Goal: Check status: Check status

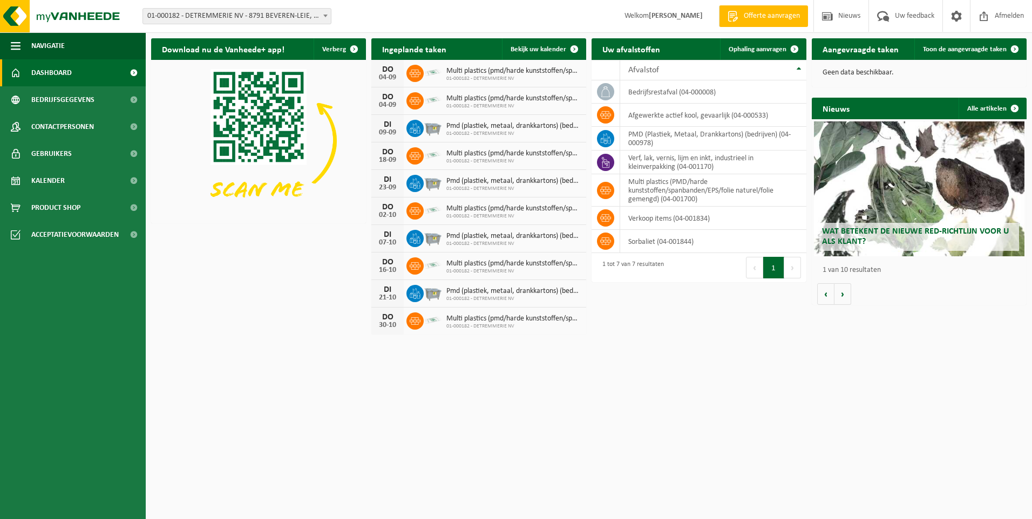
click at [858, 52] on h2 "Aangevraagde taken" at bounding box center [861, 48] width 98 height 21
click at [760, 49] on span "Ophaling aanvragen" at bounding box center [757, 49] width 58 height 7
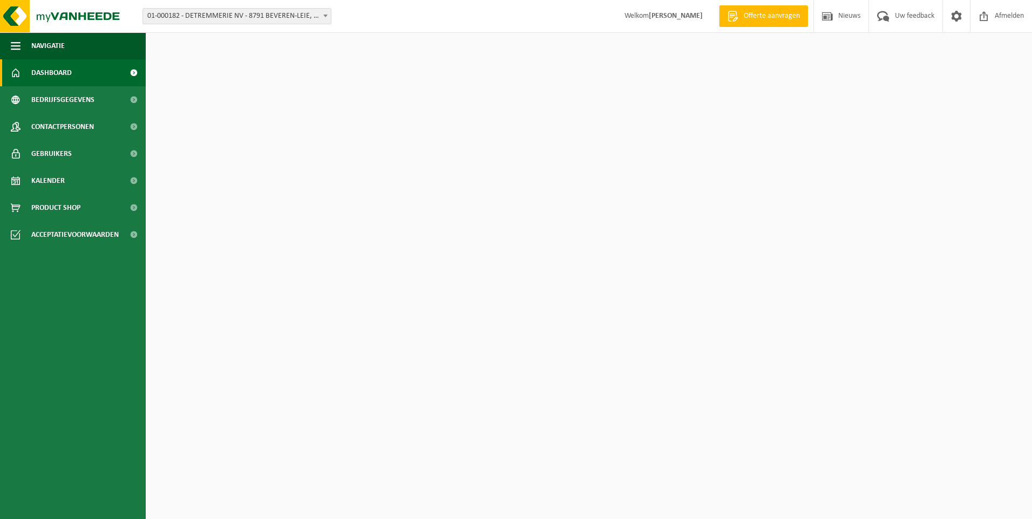
click at [46, 75] on span "Dashboard" at bounding box center [51, 72] width 40 height 27
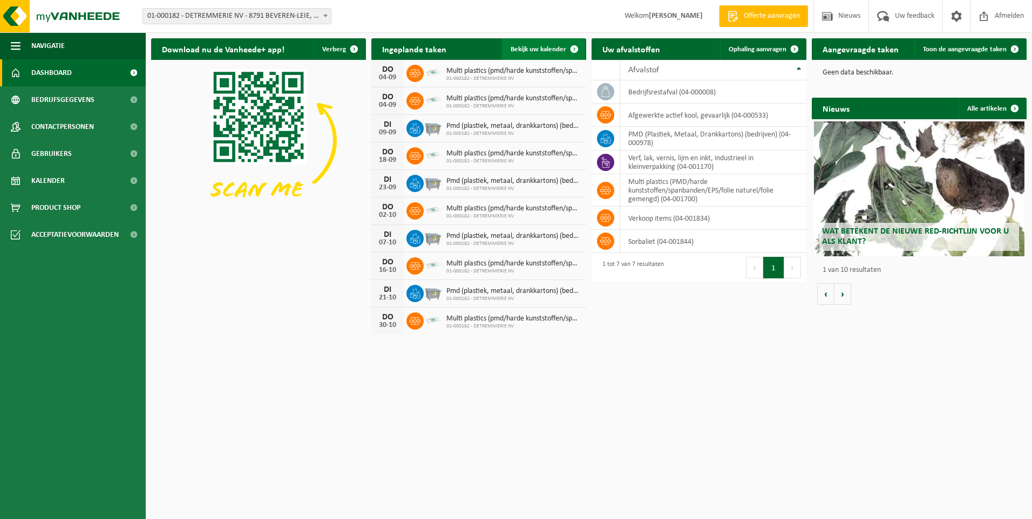
click at [517, 48] on span "Bekijk uw kalender" at bounding box center [538, 49] width 56 height 7
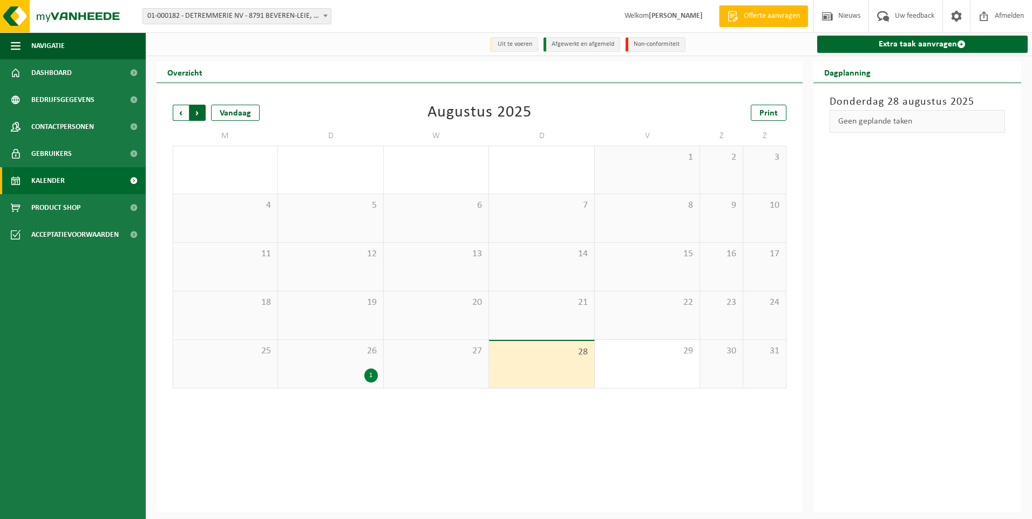
click at [175, 114] on span "Vorige" at bounding box center [181, 113] width 16 height 16
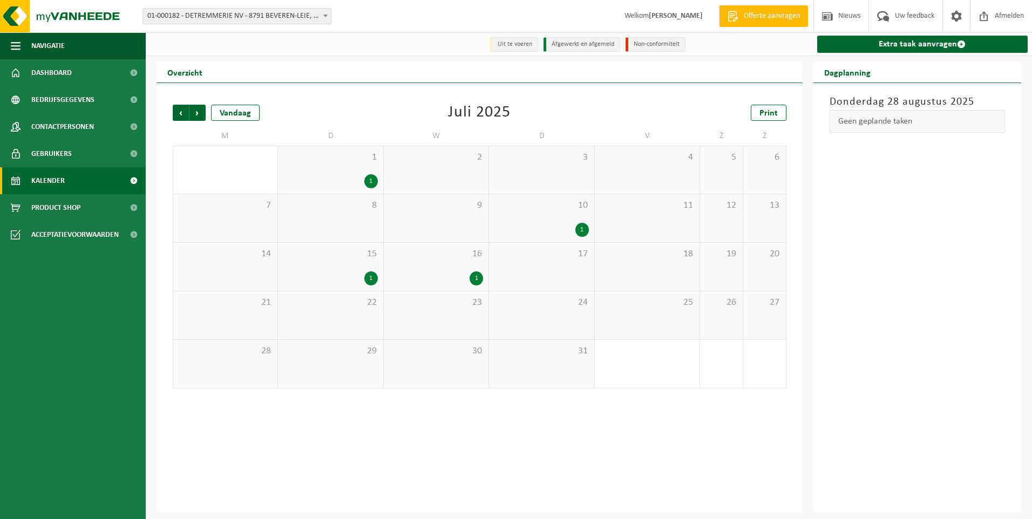
click at [175, 114] on span "Vorige" at bounding box center [181, 113] width 16 height 16
click at [344, 323] on div "1" at bounding box center [330, 327] width 94 height 14
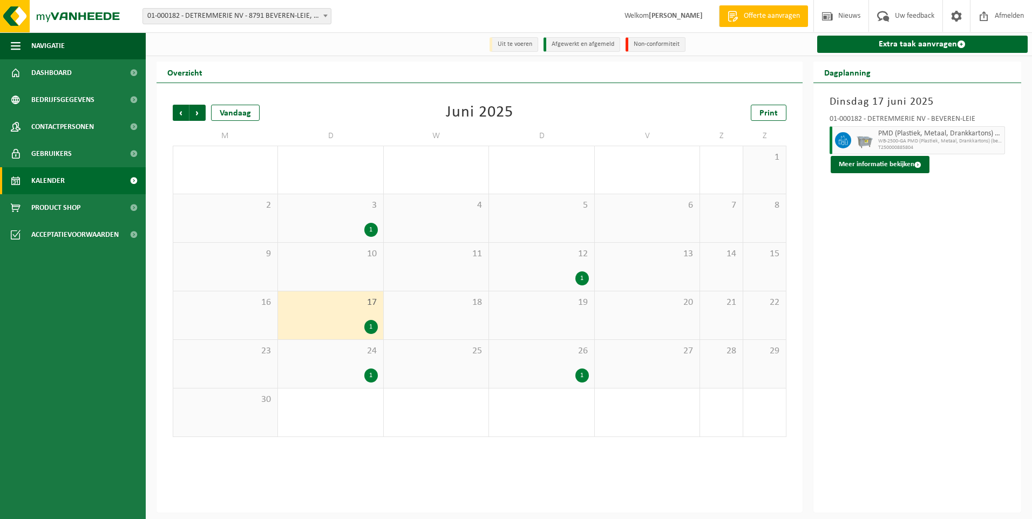
click at [354, 231] on div "1" at bounding box center [330, 230] width 94 height 14
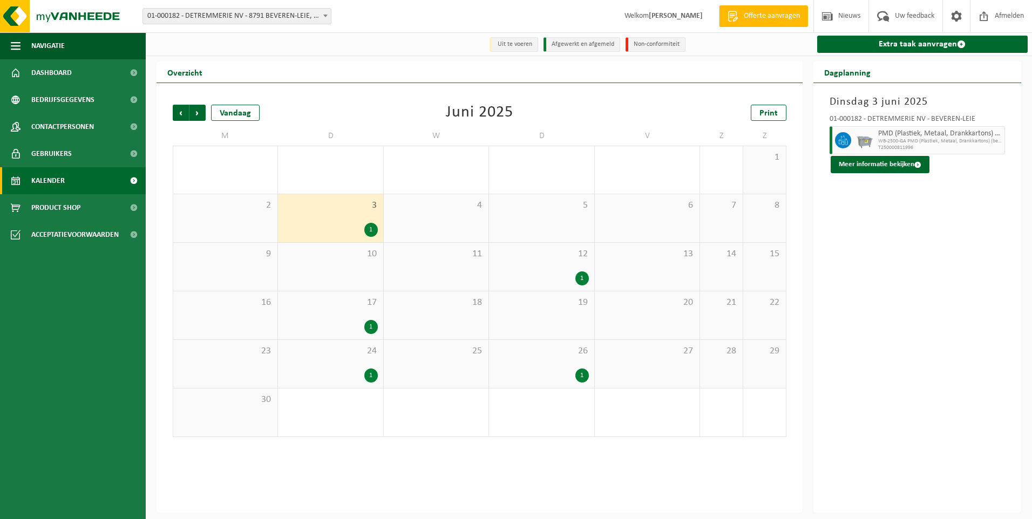
click at [351, 372] on div "1" at bounding box center [330, 376] width 94 height 14
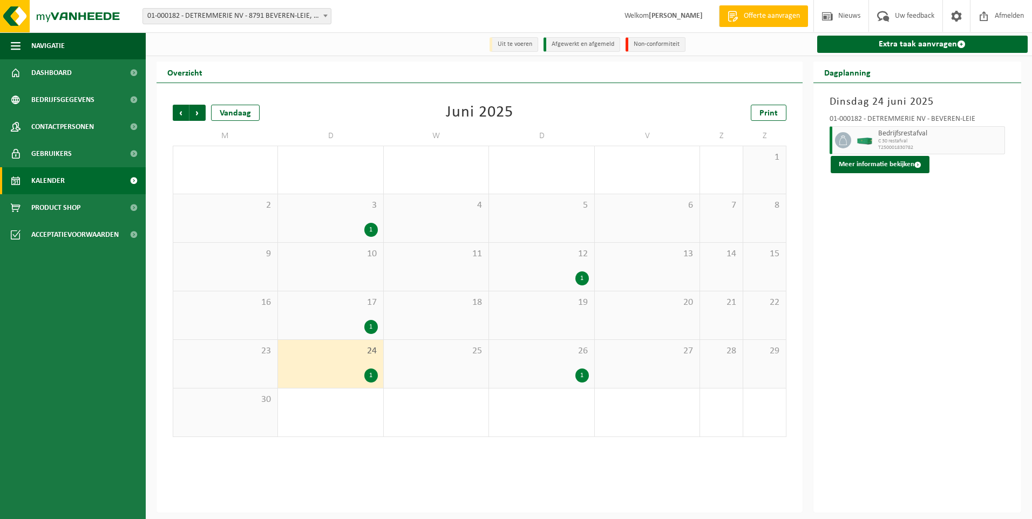
click at [510, 258] on span "12" at bounding box center [541, 254] width 94 height 12
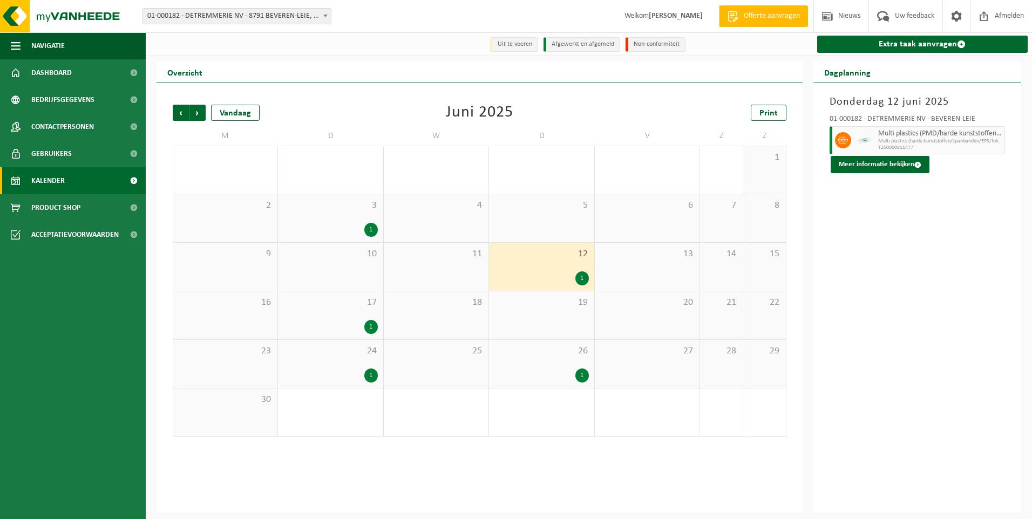
click at [541, 367] on div "26 1" at bounding box center [541, 364] width 105 height 48
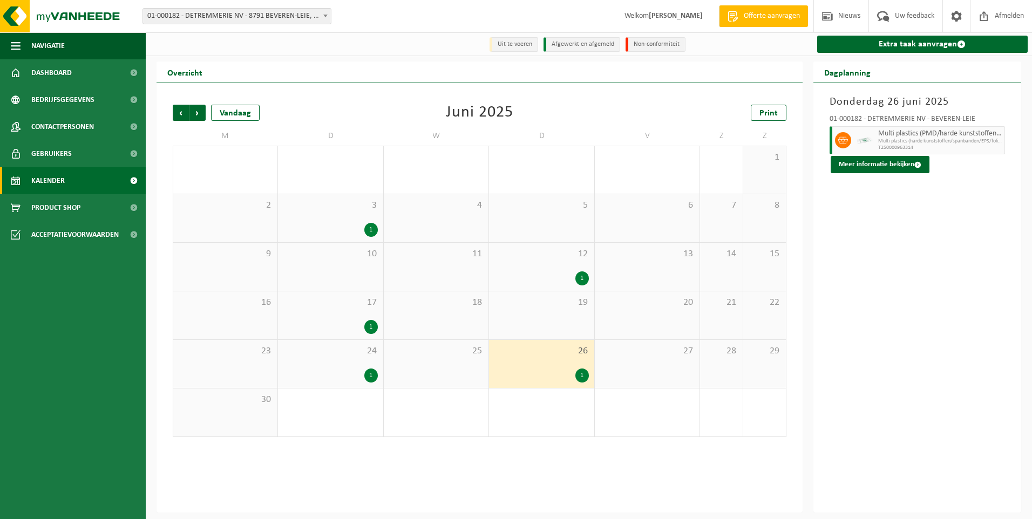
click at [541, 367] on div "26 1" at bounding box center [541, 364] width 105 height 48
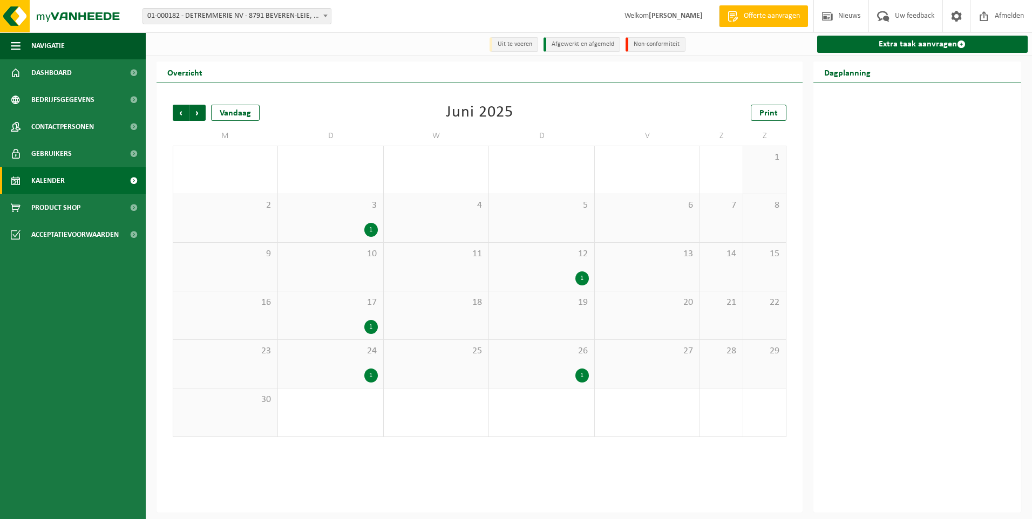
click at [541, 367] on div "26 1" at bounding box center [541, 364] width 105 height 48
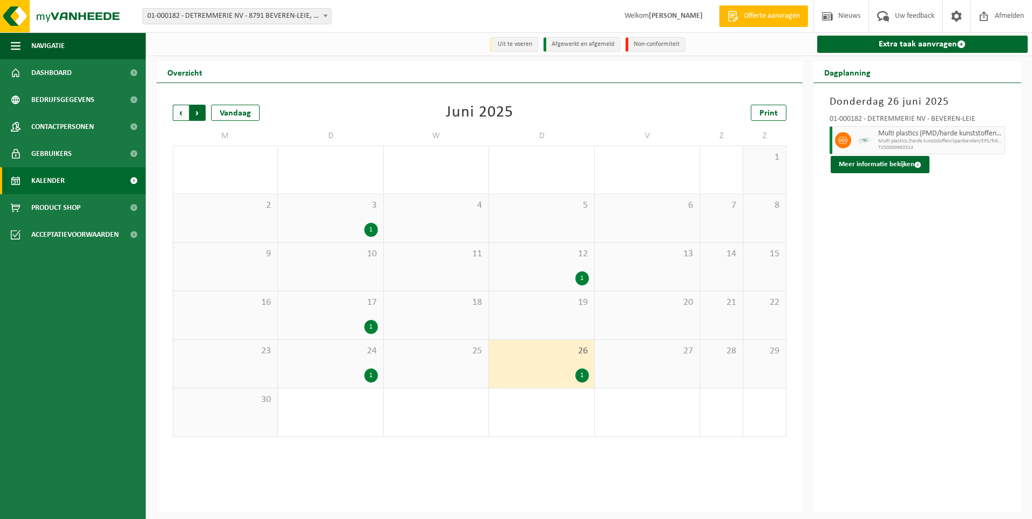
click at [176, 108] on span "Vorige" at bounding box center [181, 113] width 16 height 16
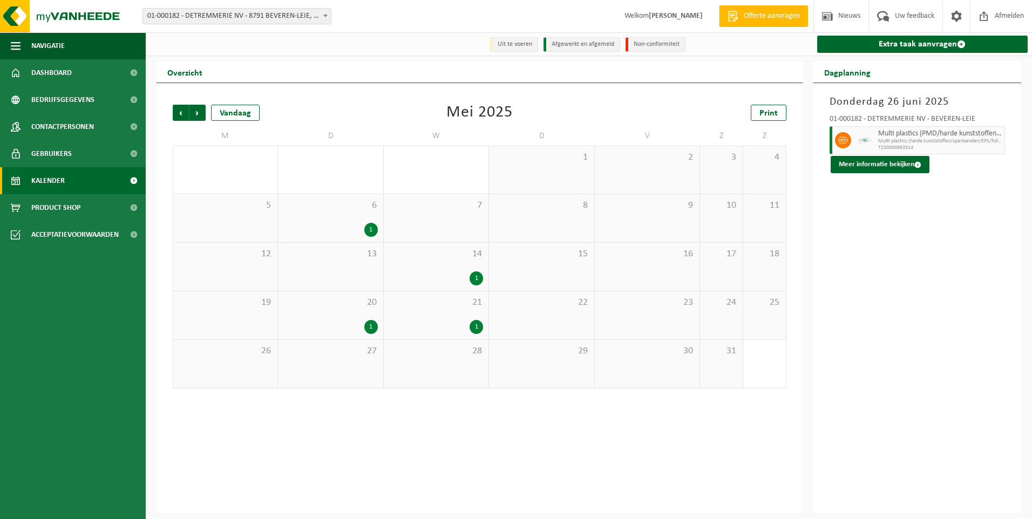
click at [461, 319] on div "21 1" at bounding box center [436, 315] width 105 height 48
click at [887, 138] on span "Inert, recycleerbaar < 80% steenpuin" at bounding box center [940, 134] width 124 height 9
